Goal: Task Accomplishment & Management: Use online tool/utility

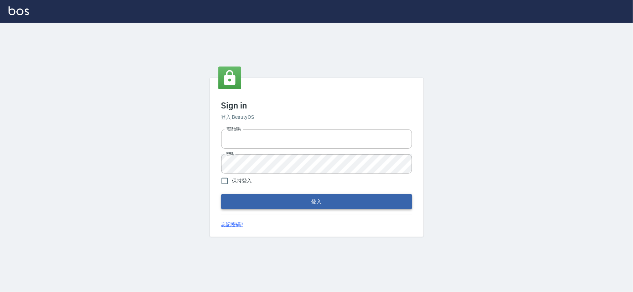
type input "034258365"
click at [327, 198] on button "登入" at bounding box center [316, 201] width 191 height 15
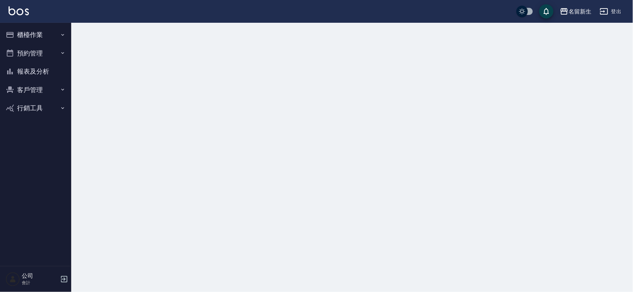
click at [51, 29] on button "櫃檯作業" at bounding box center [36, 35] width 66 height 19
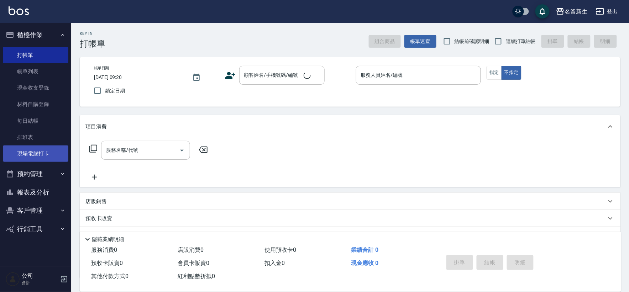
click at [47, 161] on link "現場電腦打卡" at bounding box center [36, 154] width 66 height 16
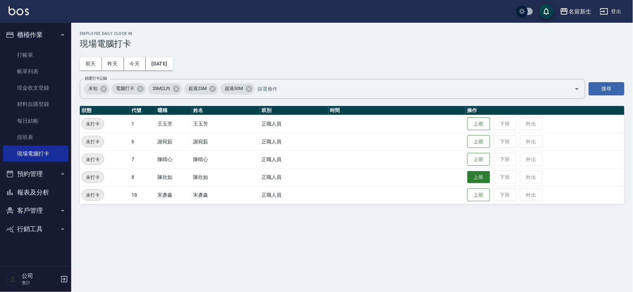
click at [479, 178] on button "上班" at bounding box center [478, 177] width 23 height 12
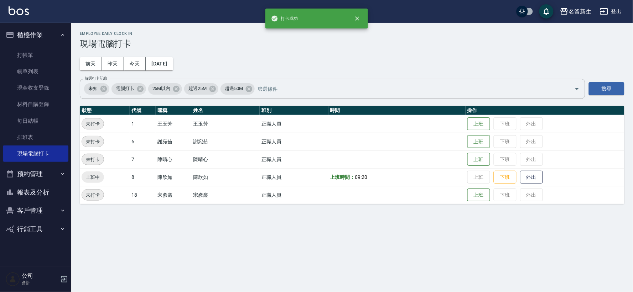
click at [479, 152] on td "上班 下班 外出" at bounding box center [545, 160] width 159 height 18
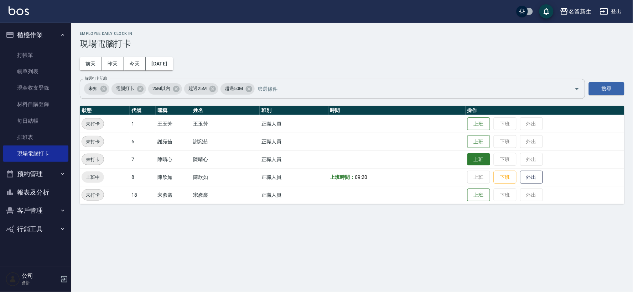
click at [479, 158] on button "上班" at bounding box center [478, 160] width 23 height 12
drag, startPoint x: 416, startPoint y: 225, endPoint x: 389, endPoint y: 126, distance: 102.7
click at [389, 126] on td at bounding box center [396, 124] width 137 height 18
click at [487, 143] on button "上班" at bounding box center [478, 142] width 23 height 12
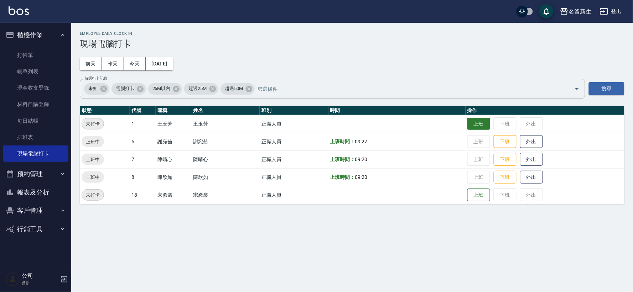
click at [480, 126] on button "上班" at bounding box center [478, 124] width 23 height 12
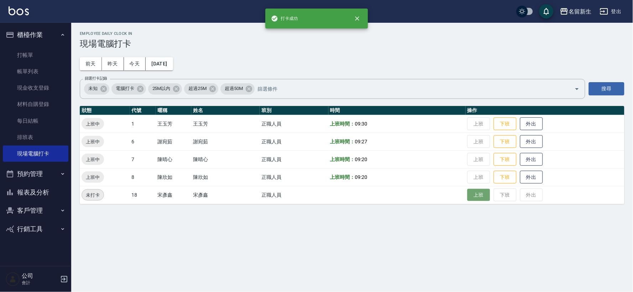
click at [478, 199] on button "上班" at bounding box center [478, 195] width 23 height 12
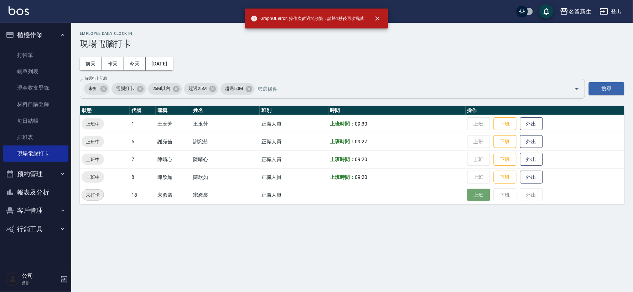
click at [478, 199] on button "上班" at bounding box center [478, 195] width 23 height 12
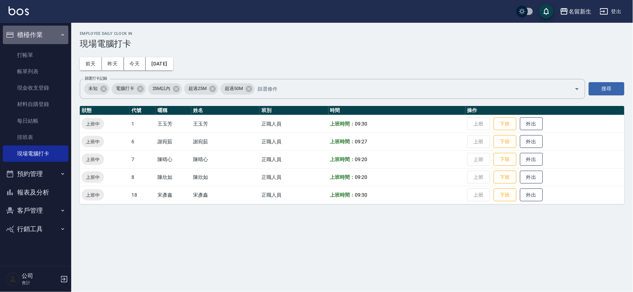
click at [33, 32] on button "櫃檯作業" at bounding box center [36, 35] width 66 height 19
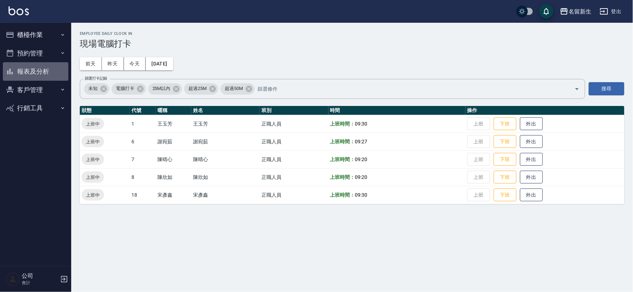
click at [51, 76] on button "報表及分析" at bounding box center [36, 71] width 66 height 19
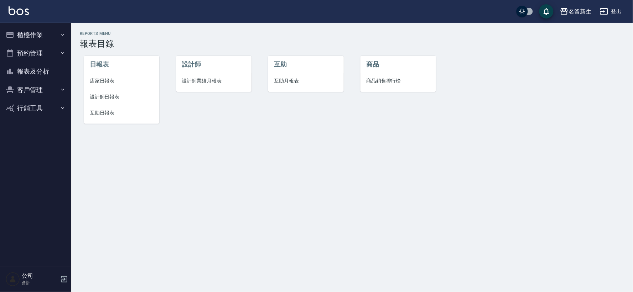
click at [124, 99] on span "設計師日報表" at bounding box center [122, 96] width 64 height 7
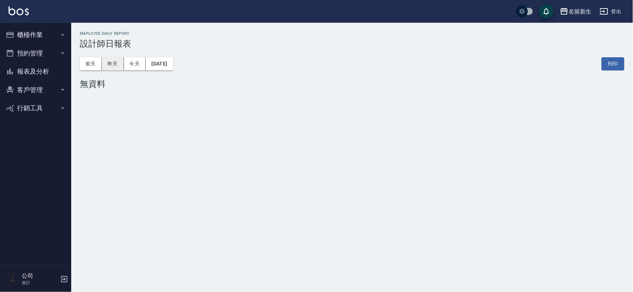
click at [112, 62] on button "昨天" at bounding box center [113, 63] width 22 height 13
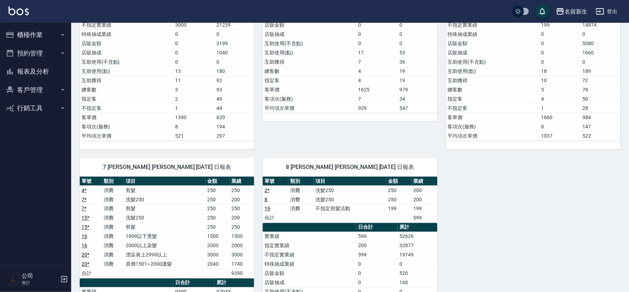
scroll to position [158, 0]
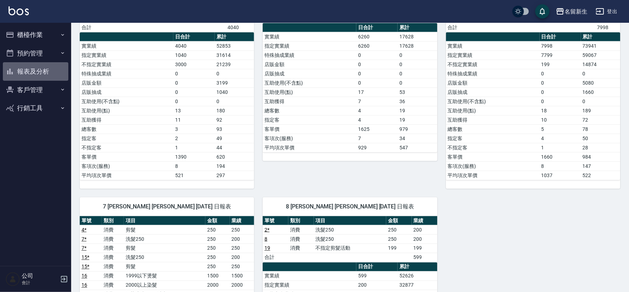
click at [24, 74] on button "報表及分析" at bounding box center [36, 71] width 66 height 19
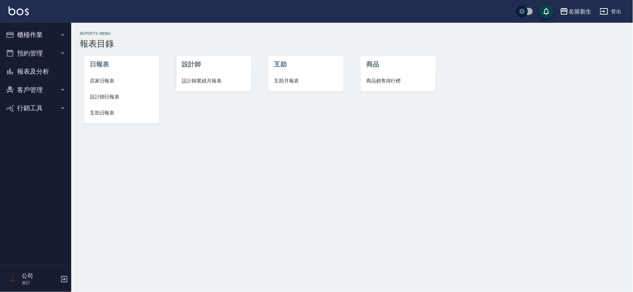
click at [194, 80] on span "設計師業績月報表" at bounding box center [214, 80] width 64 height 7
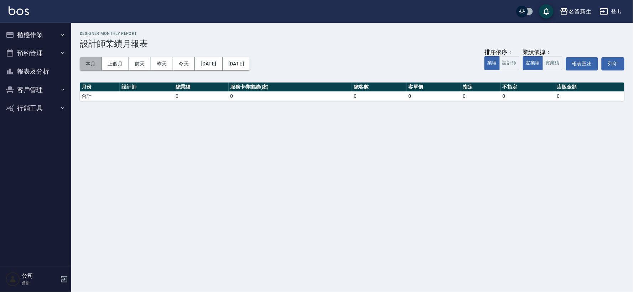
click at [89, 68] on button "本月" at bounding box center [91, 63] width 22 height 13
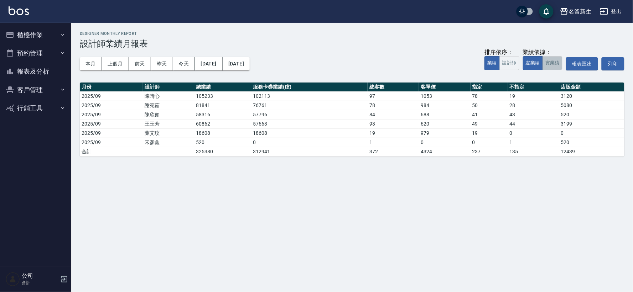
click at [548, 63] on button "實業績" at bounding box center [552, 63] width 20 height 14
click at [120, 64] on button "上個月" at bounding box center [115, 63] width 27 height 13
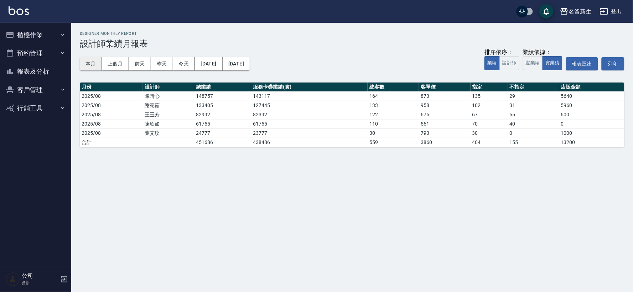
click at [88, 62] on button "本月" at bounding box center [91, 63] width 22 height 13
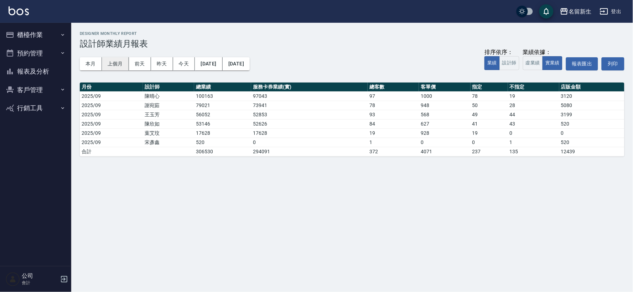
click at [111, 63] on button "上個月" at bounding box center [115, 63] width 27 height 13
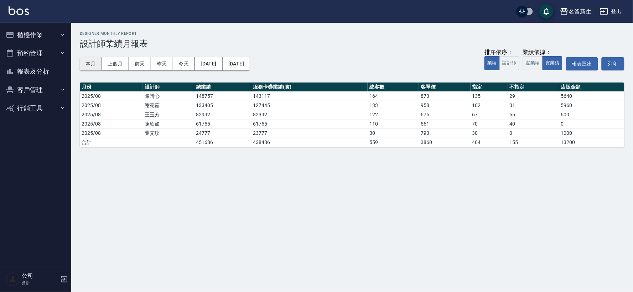
click at [95, 63] on button "本月" at bounding box center [91, 63] width 22 height 13
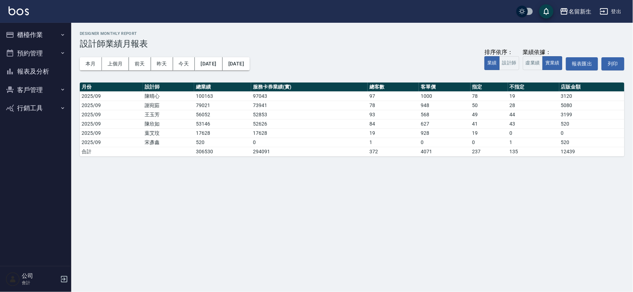
click at [28, 92] on button "客戶管理" at bounding box center [36, 90] width 66 height 19
click at [38, 115] on link "客戶列表" at bounding box center [36, 110] width 66 height 16
